Goal: Task Accomplishment & Management: Use online tool/utility

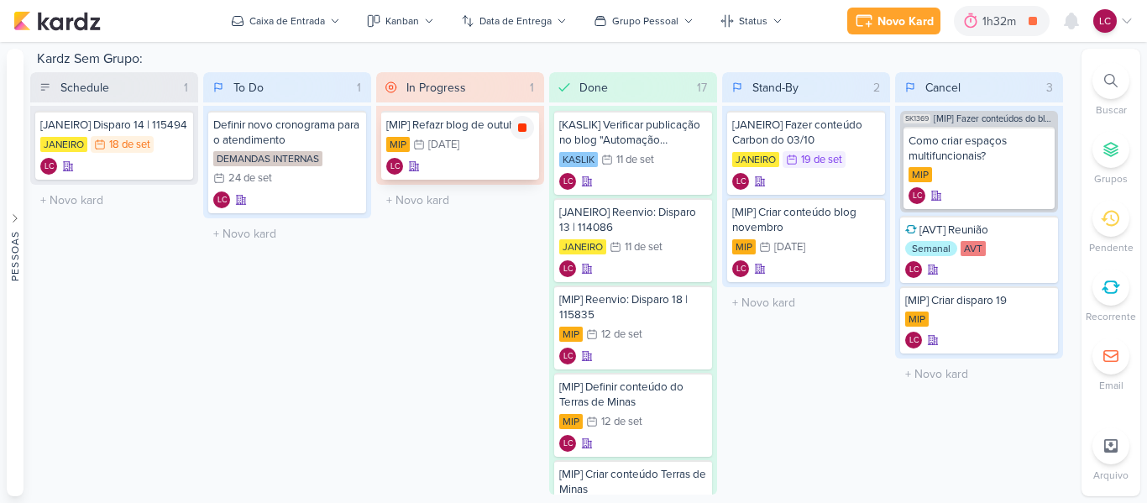
click at [521, 131] on icon at bounding box center [522, 127] width 8 height 8
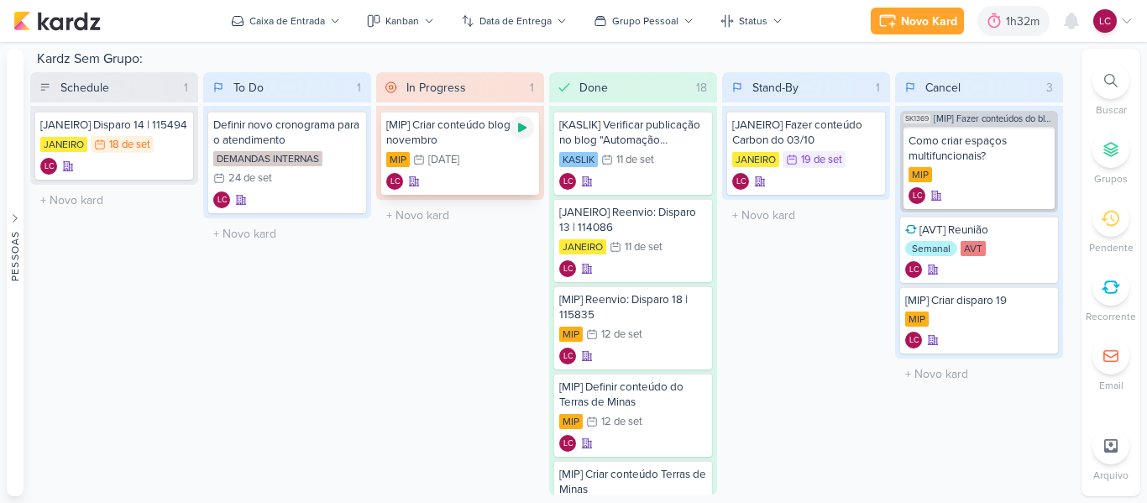
click at [523, 119] on div at bounding box center [522, 128] width 24 height 24
click at [440, 300] on div "In Progress 1 Mover Para Esquerda Mover Para Direita [GEOGRAPHIC_DATA] [MIP] Cr…" at bounding box center [460, 283] width 168 height 422
click at [463, 263] on div "In Progress 1 Mover Para Esquerda Mover Para Direita [GEOGRAPHIC_DATA] [MIP] Cr…" at bounding box center [460, 283] width 168 height 422
click at [414, 260] on div "In Progress 1 Mover Para Esquerda Mover Para Direita [GEOGRAPHIC_DATA] [MIP] Cr…" at bounding box center [460, 283] width 168 height 422
click at [1088, 13] on div "Novo Kard Ctrl + k 2h2m [MIP] Criar conteúdo blog novembro 0h29m Hoje 2h2m Sema…" at bounding box center [992, 21] width 282 height 30
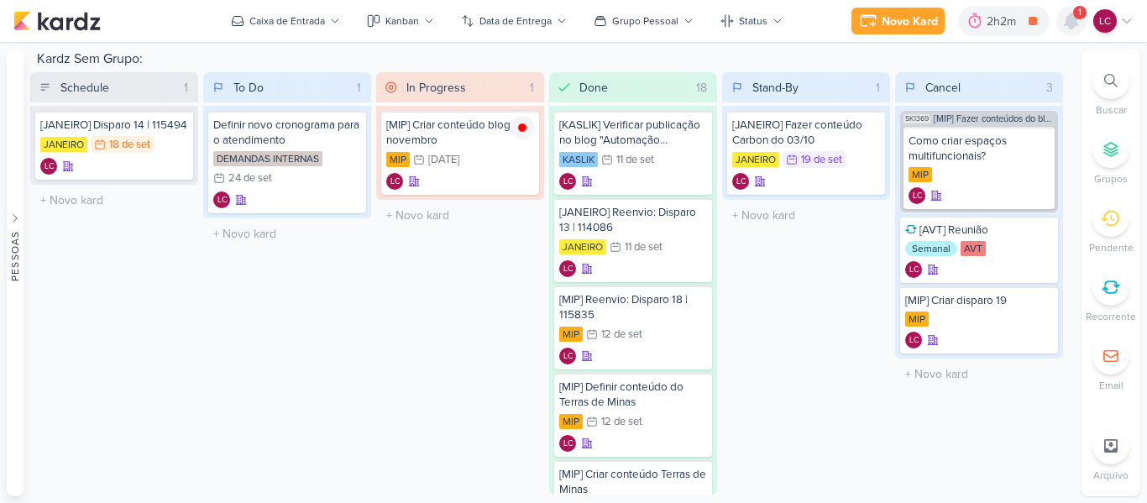
click at [1070, 27] on icon at bounding box center [1071, 20] width 13 height 15
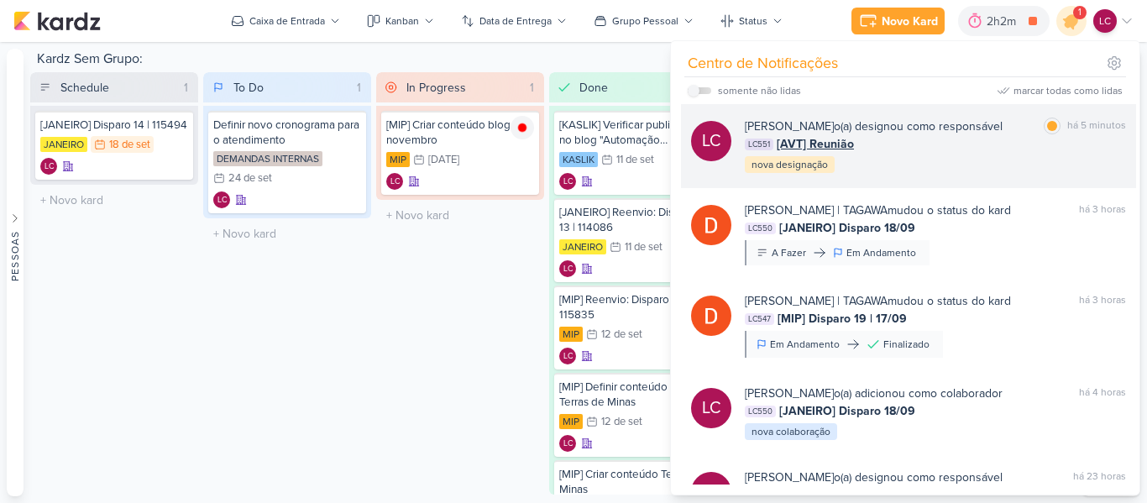
click at [794, 147] on span "[AVT] Reunião" at bounding box center [815, 144] width 77 height 18
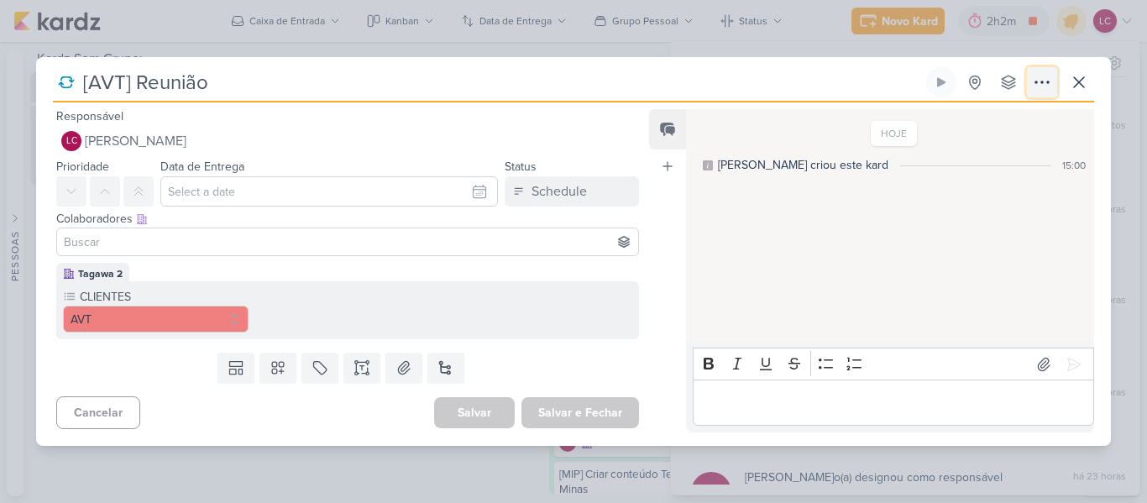
click at [1032, 76] on icon at bounding box center [1042, 82] width 20 height 20
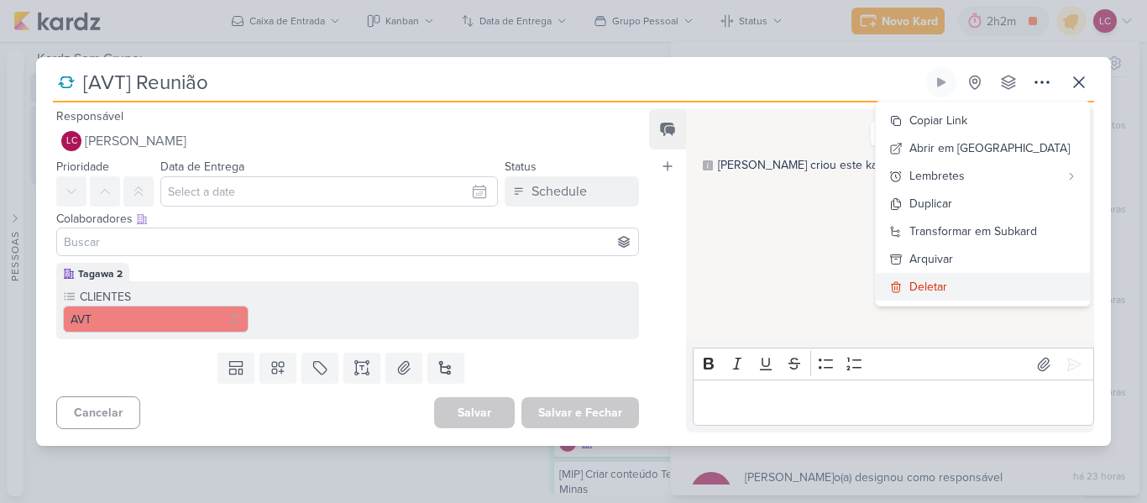
click at [982, 293] on button "Deletar" at bounding box center [983, 287] width 214 height 28
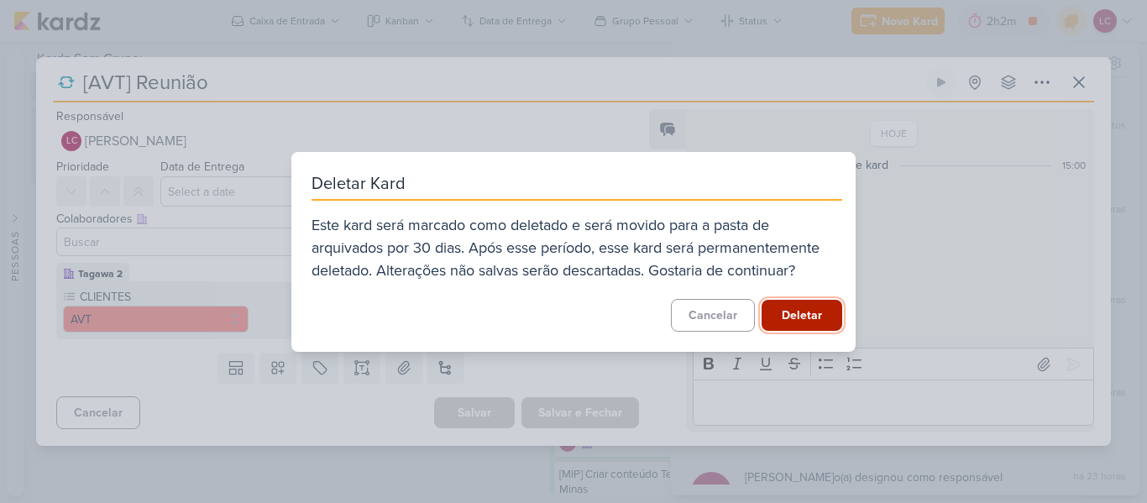
click at [769, 311] on button "Deletar" at bounding box center [801, 315] width 81 height 31
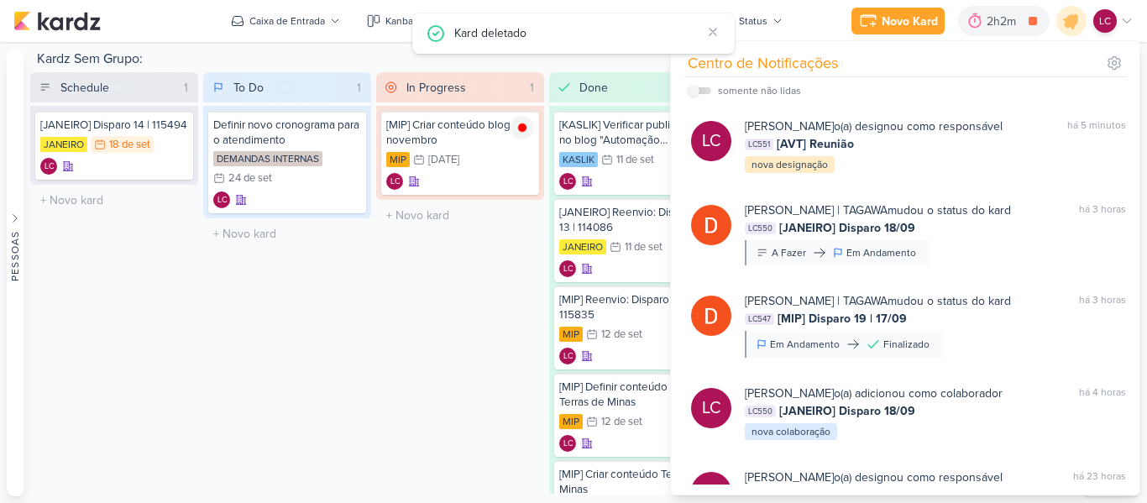
click at [307, 326] on div "To Do 1 Mover Para Esquerda Mover Para Direita [GEOGRAPHIC_DATA] Definir novo c…" at bounding box center [287, 283] width 168 height 422
